Goal: Task Accomplishment & Management: Use online tool/utility

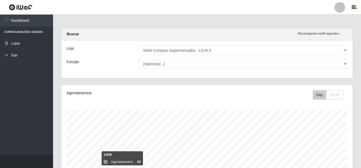
select select "397"
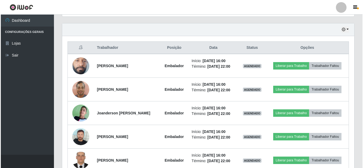
scroll to position [189, 0]
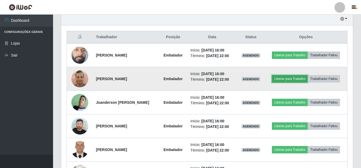
click at [278, 76] on button "Liberar para Trabalho" at bounding box center [290, 78] width 36 height 7
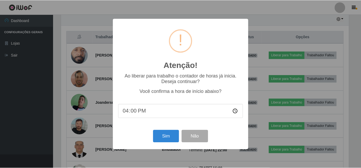
scroll to position [110, 289]
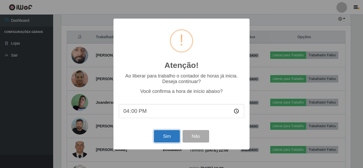
click at [167, 136] on button "Sim" at bounding box center [167, 136] width 26 height 12
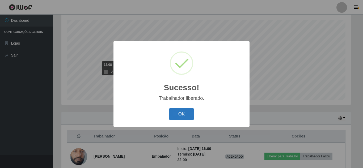
click at [187, 113] on button "OK" at bounding box center [181, 114] width 25 height 12
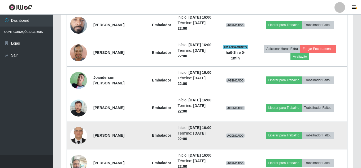
scroll to position [249, 0]
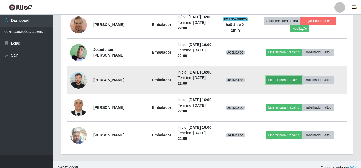
click at [283, 79] on button "Liberar para Trabalho" at bounding box center [284, 79] width 36 height 7
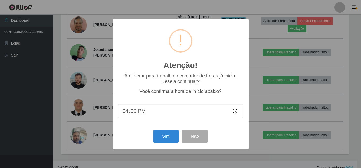
scroll to position [110, 289]
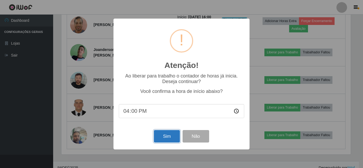
click at [172, 136] on button "Sim" at bounding box center [167, 136] width 26 height 12
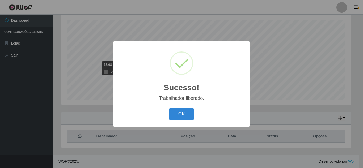
click at [177, 115] on button "OK" at bounding box center [181, 114] width 25 height 12
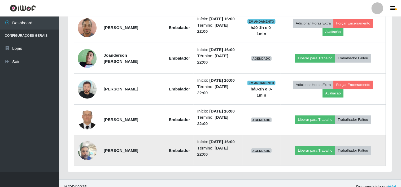
scroll to position [110, 332]
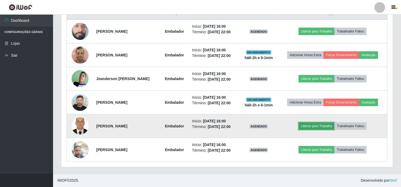
click at [309, 125] on button "Liberar para Trabalho" at bounding box center [317, 125] width 36 height 7
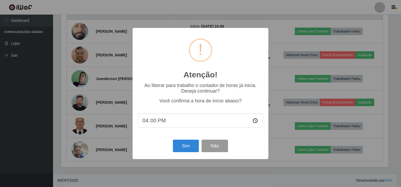
scroll to position [110, 328]
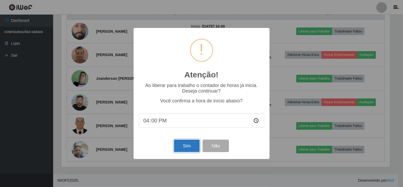
click at [189, 144] on button "Sim" at bounding box center [187, 145] width 26 height 12
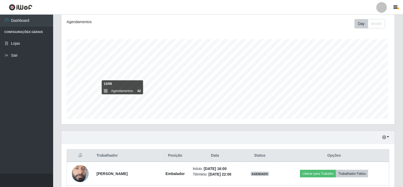
scroll to position [0, 0]
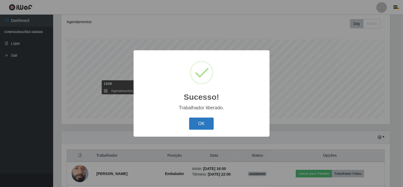
click at [203, 128] on button "OK" at bounding box center [201, 123] width 25 height 12
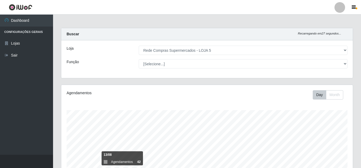
click at [256, 88] on div "Agendamentos Day Month 13/08 Agendamentos 42" at bounding box center [207, 140] width 292 height 110
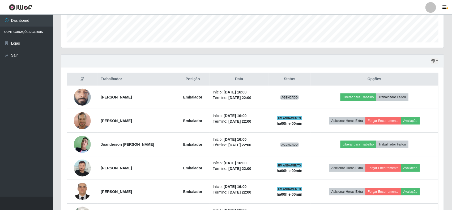
click at [361, 110] on div "Carregando... Buscar Recarregando em 23 segundos... Loja [Selecione...] Rede Co…" at bounding box center [252, 60] width 399 height 359
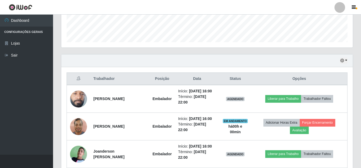
click at [232, 6] on header "Perfil Alterar Senha Sair" at bounding box center [180, 7] width 361 height 15
click at [32, 92] on ul "Dashboard Configurações Gerais Lojas Sair" at bounding box center [26, 85] width 53 height 140
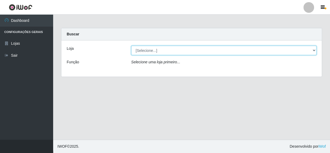
click at [170, 49] on select "[Selecione...] Rede Compras Supermercados - LOJA 5" at bounding box center [223, 50] width 185 height 9
select select "397"
click at [131, 46] on select "[Selecione...] Rede Compras Supermercados - LOJA 5" at bounding box center [223, 50] width 185 height 9
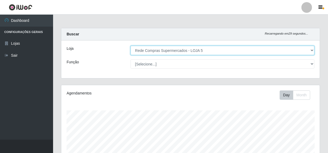
scroll to position [110, 259]
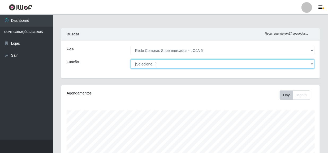
click at [164, 64] on select "[Selecione...] ASG ASG + ASG ++ Auxiliar de Depósito Auxiliar de Depósito + Aux…" at bounding box center [223, 63] width 184 height 9
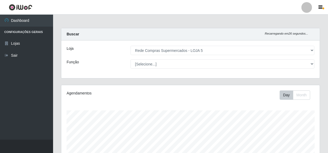
drag, startPoint x: 98, startPoint y: 58, endPoint x: 112, endPoint y: 61, distance: 14.3
click at [98, 58] on div "Loja [Selecione...] Rede Compras Supermercados - LOJA 5 Função [Selecione...] A…" at bounding box center [190, 59] width 259 height 38
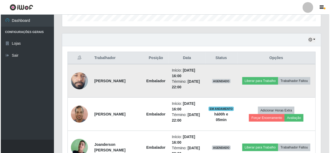
scroll to position [169, 0]
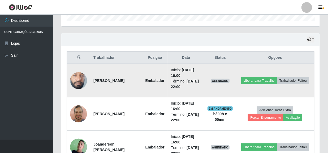
click at [253, 75] on td "Liberar para Trabalho Trabalhador Faltou" at bounding box center [275, 80] width 78 height 33
click at [253, 80] on button "Liberar para Trabalho" at bounding box center [259, 80] width 36 height 7
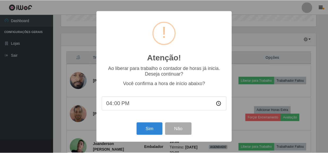
scroll to position [110, 256]
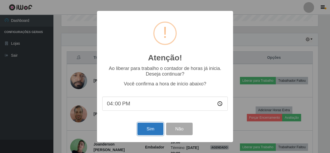
click at [149, 126] on button "Sim" at bounding box center [150, 128] width 26 height 12
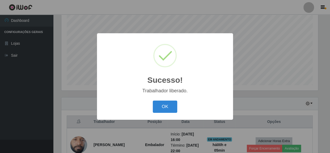
drag, startPoint x: 171, startPoint y: 102, endPoint x: 178, endPoint y: 106, distance: 8.0
click at [171, 103] on button "OK" at bounding box center [165, 106] width 25 height 12
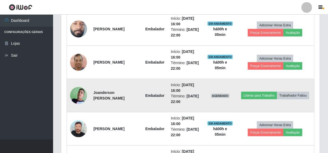
scroll to position [250, 0]
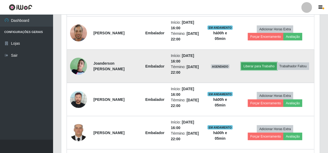
click at [255, 66] on button "Liberar para Trabalho" at bounding box center [259, 65] width 36 height 7
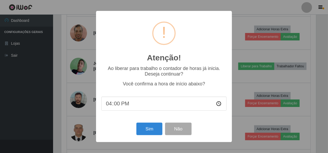
scroll to position [110, 256]
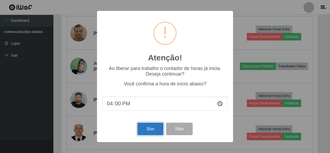
click at [153, 126] on button "Sim" at bounding box center [150, 128] width 26 height 12
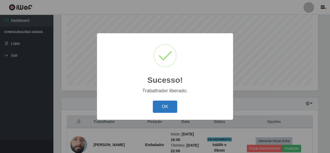
click at [165, 102] on button "OK" at bounding box center [165, 106] width 25 height 12
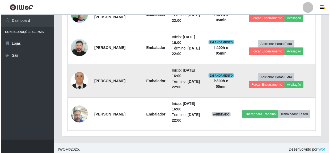
scroll to position [304, 0]
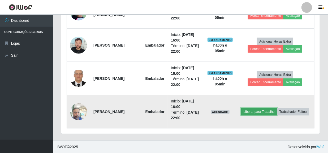
click at [252, 113] on button "Liberar para Trabalho" at bounding box center [259, 111] width 36 height 7
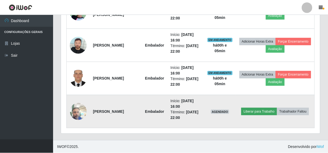
scroll to position [110, 256]
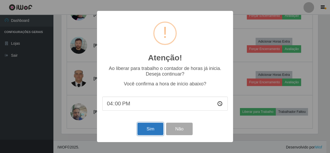
click at [149, 133] on button "Sim" at bounding box center [150, 128] width 26 height 12
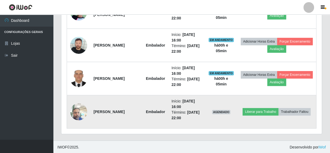
scroll to position [110, 259]
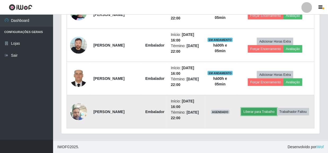
click at [252, 111] on button "Liberar para Trabalho" at bounding box center [259, 111] width 36 height 7
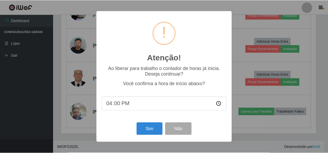
scroll to position [110, 256]
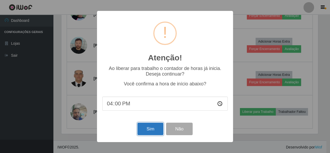
click at [154, 129] on button "Sim" at bounding box center [150, 128] width 26 height 12
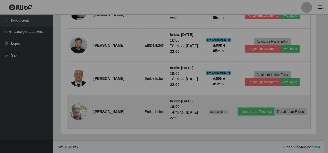
scroll to position [0, 0]
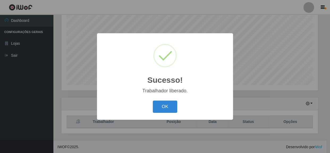
click at [166, 108] on button "OK" at bounding box center [165, 106] width 25 height 12
